Goal: Task Accomplishment & Management: Complete application form

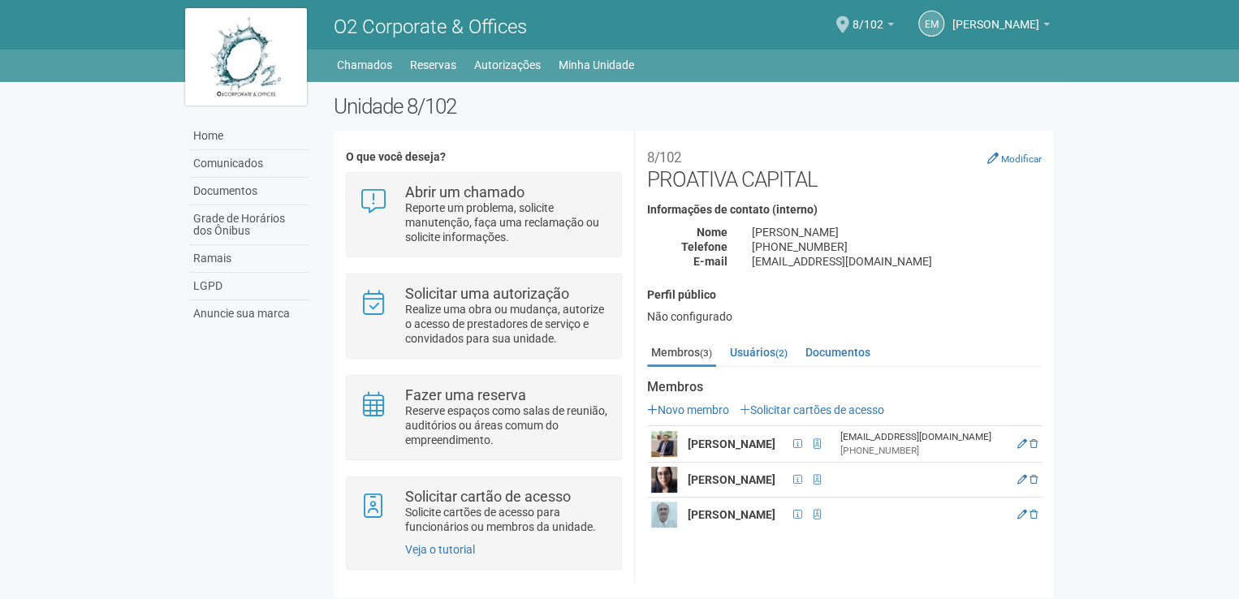
scroll to position [5, 0]
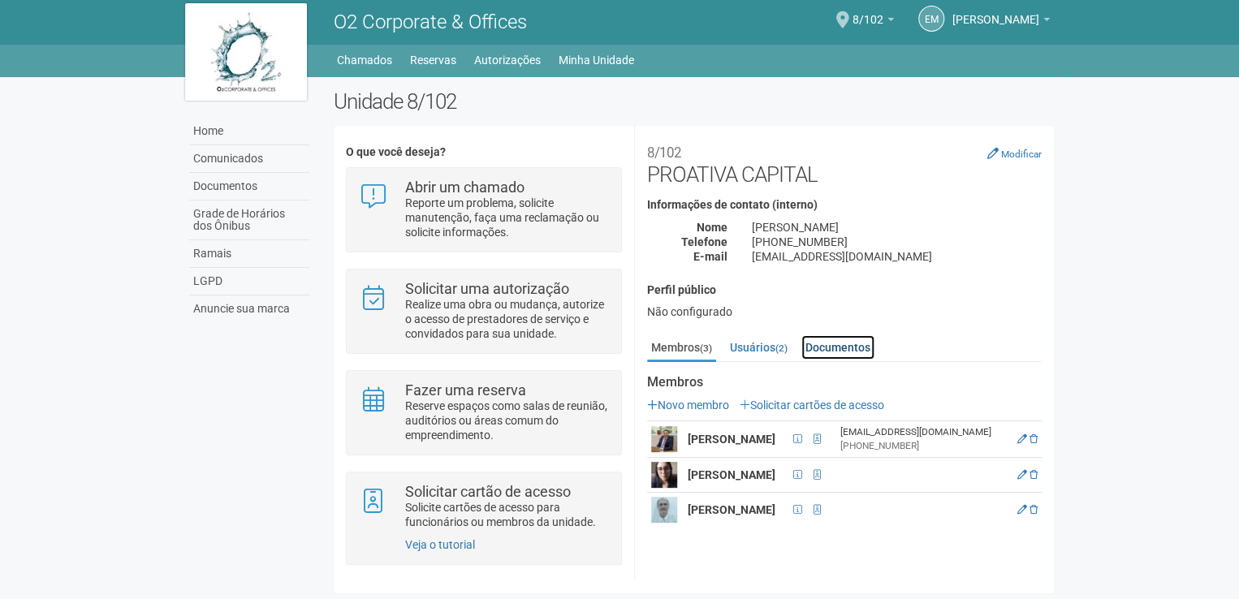
click at [829, 349] on link "Documentos" at bounding box center [837, 347] width 73 height 24
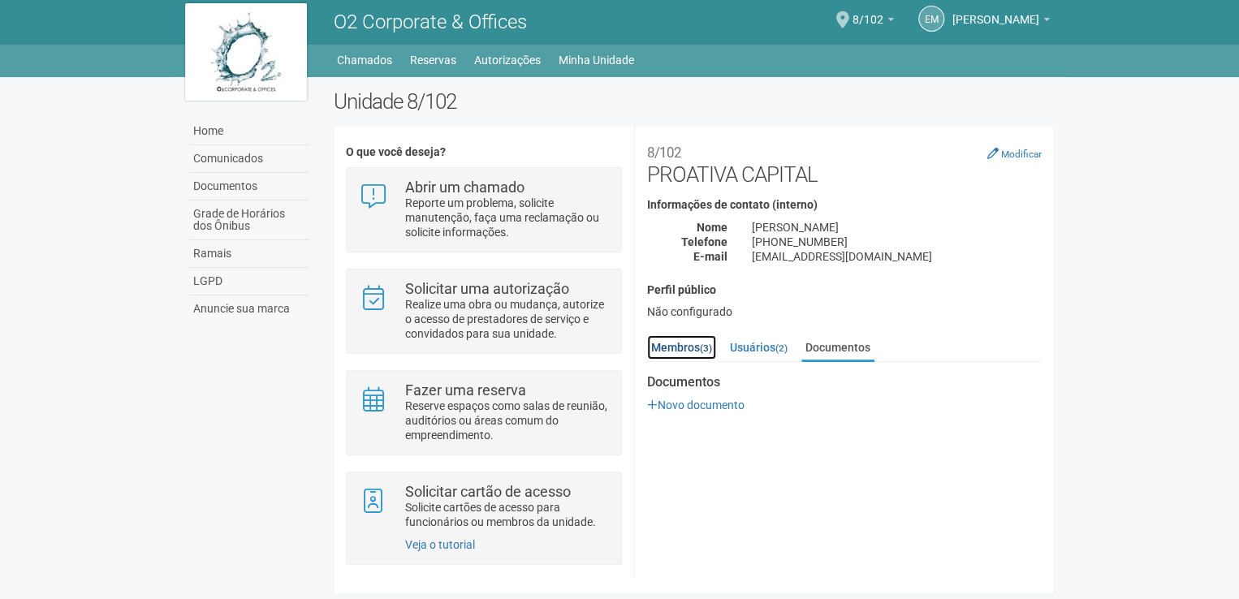
click at [688, 347] on link "Membros (3)" at bounding box center [681, 347] width 69 height 24
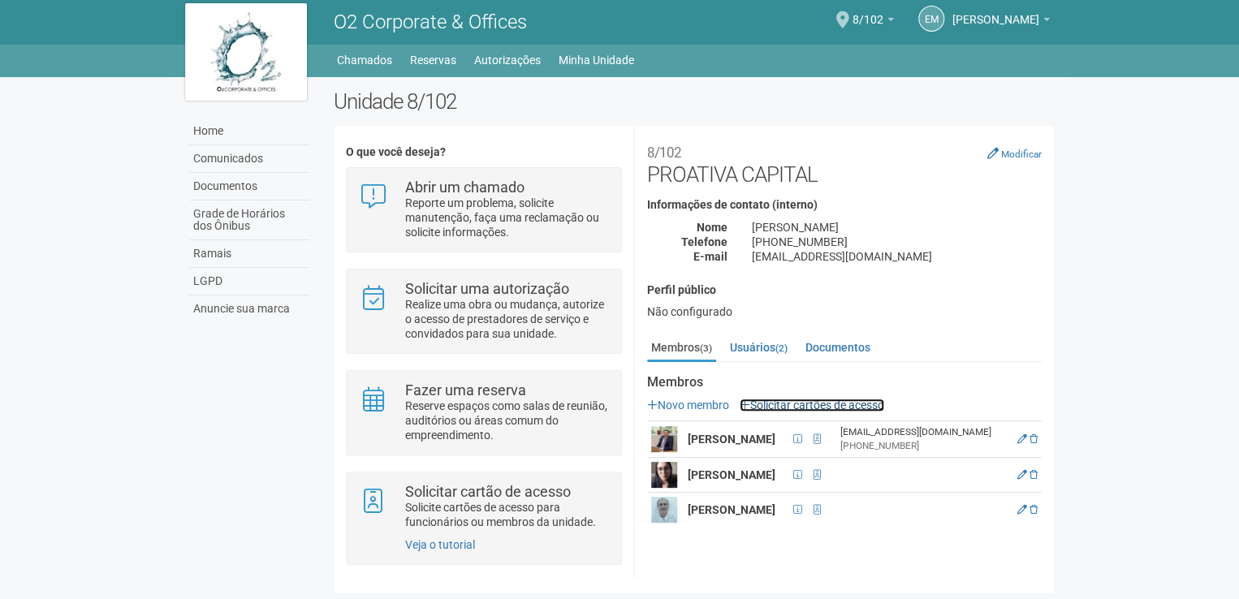
click at [842, 399] on link "Solicitar cartões de acesso" at bounding box center [812, 405] width 145 height 13
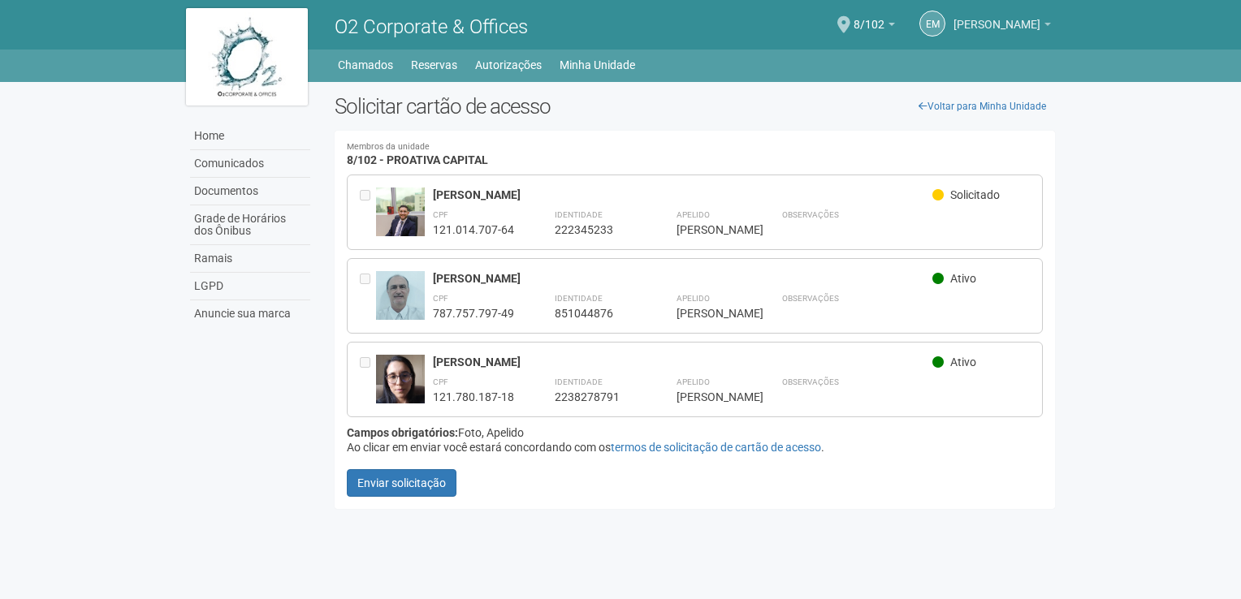
click at [1027, 28] on span "[PERSON_NAME]" at bounding box center [996, 16] width 87 height 28
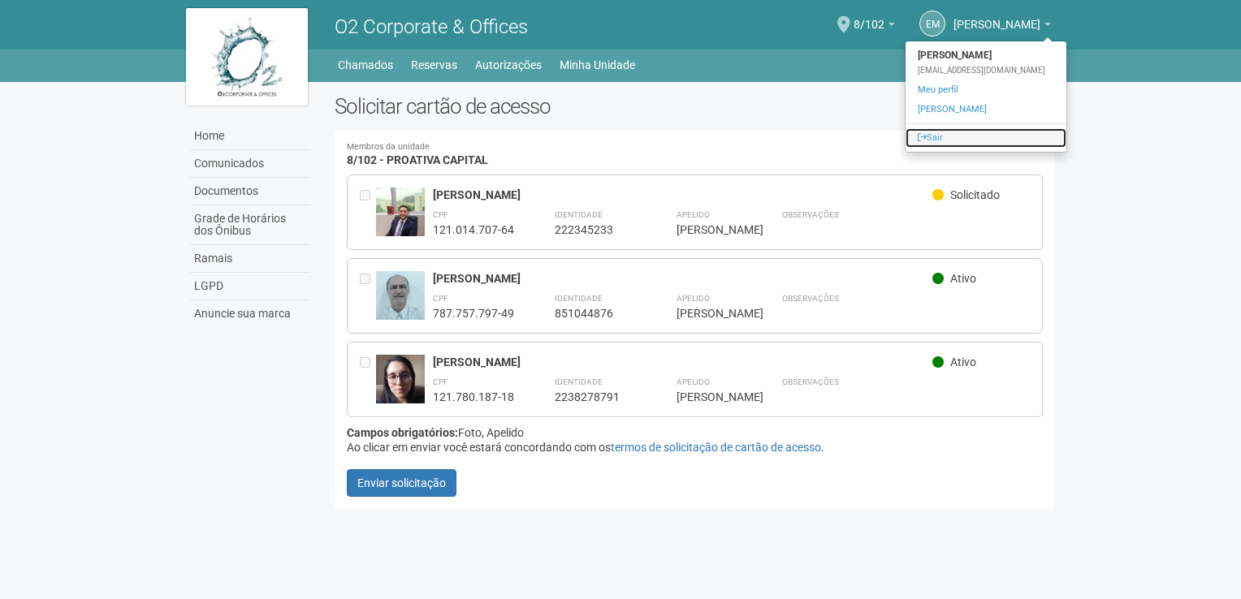
click at [917, 139] on link "Sair" at bounding box center [985, 137] width 161 height 19
